Goal: Entertainment & Leisure: Consume media (video, audio)

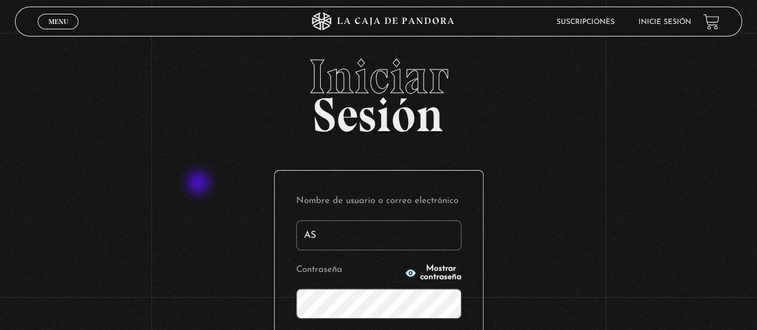
type input "A"
type input "[EMAIL_ADDRESS][DOMAIN_NAME]"
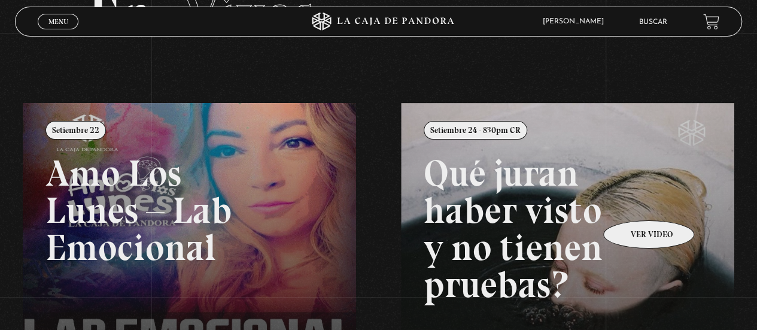
scroll to position [102, 0]
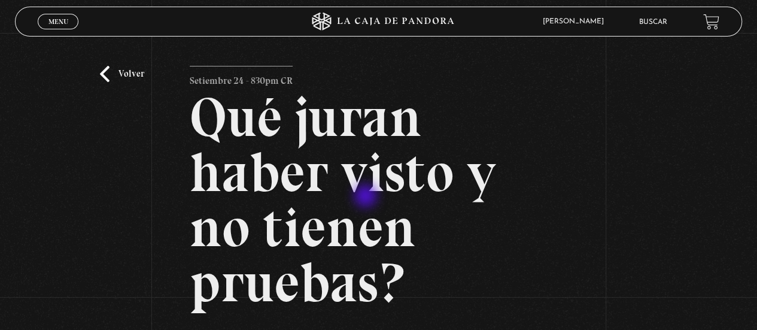
click at [367, 197] on h2 "Qué juran haber visto y no tienen pruebas?" at bounding box center [378, 200] width 377 height 220
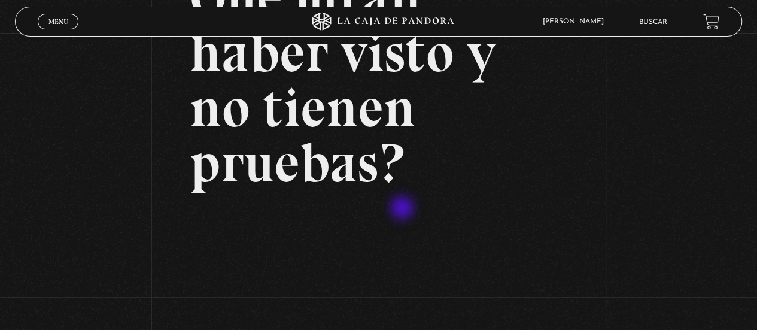
scroll to position [179, 0]
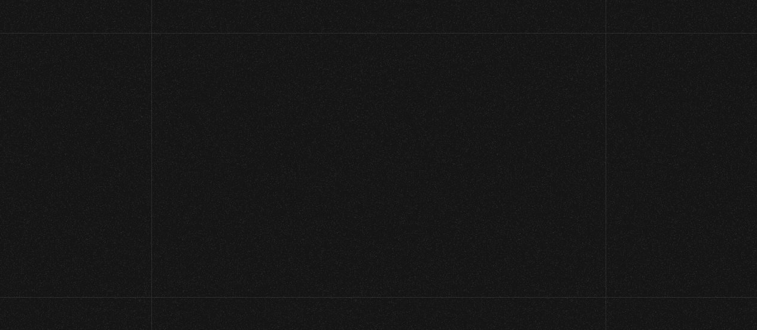
scroll to position [185, 0]
